Goal: Task Accomplishment & Management: Use online tool/utility

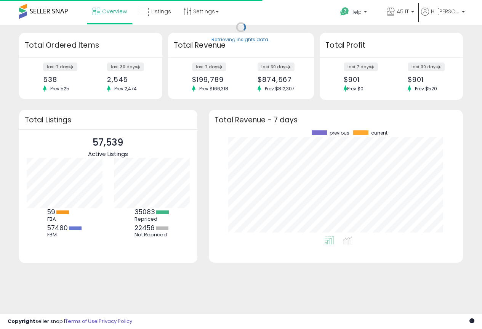
scroll to position [106, 239]
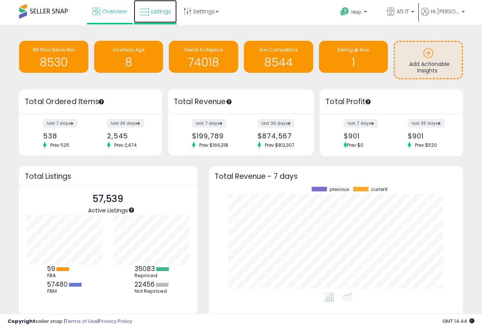
click at [156, 14] on span "Listings" at bounding box center [161, 12] width 20 height 8
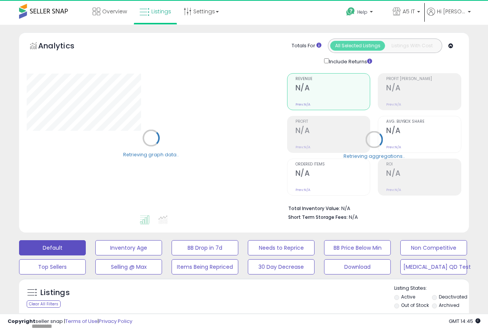
type input "*******"
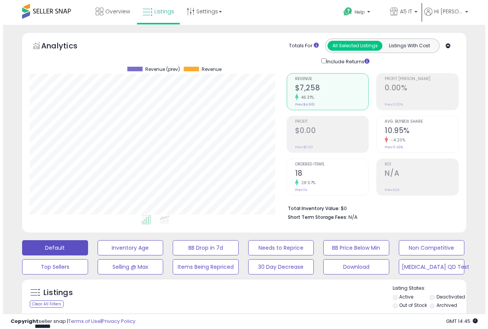
scroll to position [156, 257]
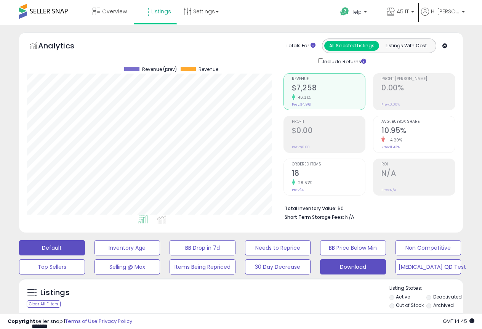
click at [160, 255] on button "Download" at bounding box center [127, 247] width 66 height 15
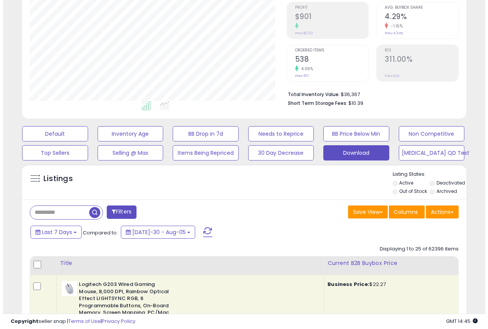
scroll to position [114, 0]
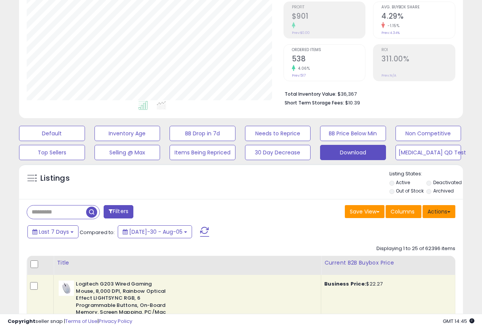
click at [438, 214] on button "Actions" at bounding box center [439, 211] width 33 height 13
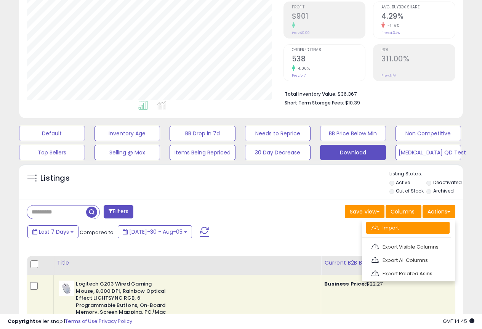
click at [403, 227] on link "Import" at bounding box center [407, 228] width 83 height 12
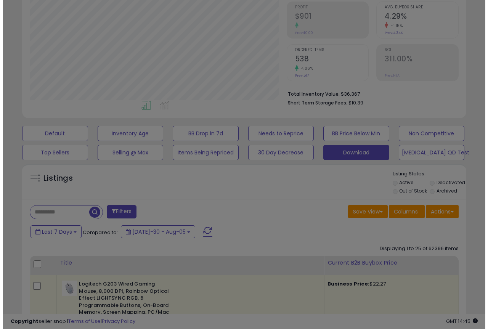
scroll to position [156, 260]
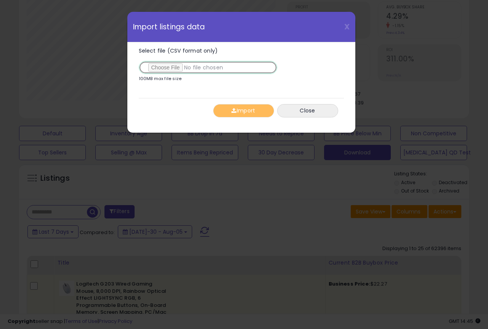
click at [173, 69] on input "Select file (CSV format only)" at bounding box center [208, 67] width 138 height 13
type input "**********"
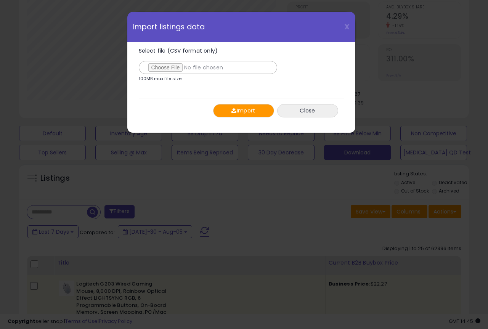
click at [245, 108] on button "Import" at bounding box center [243, 110] width 61 height 13
